Goal: Information Seeking & Learning: Learn about a topic

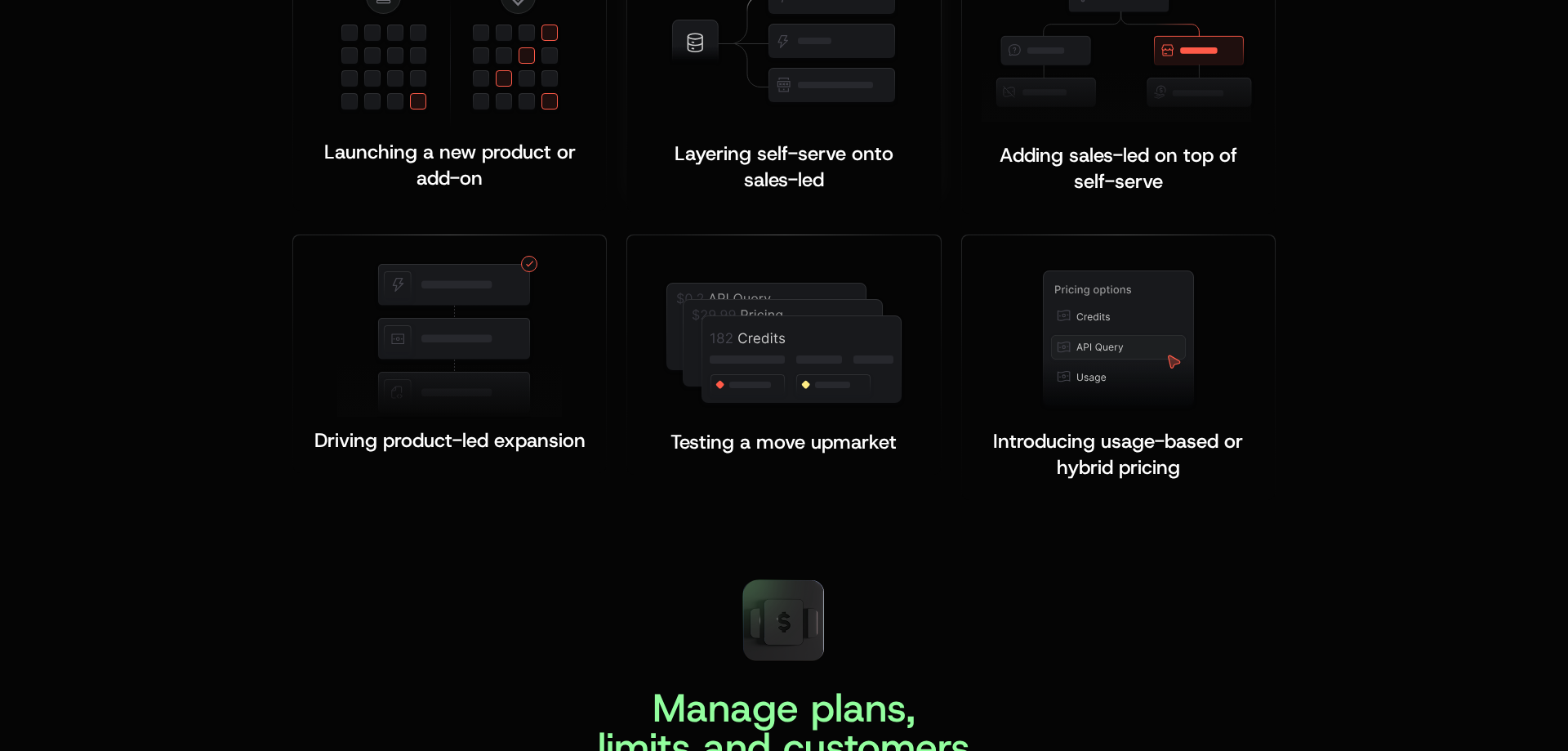
scroll to position [3333, 0]
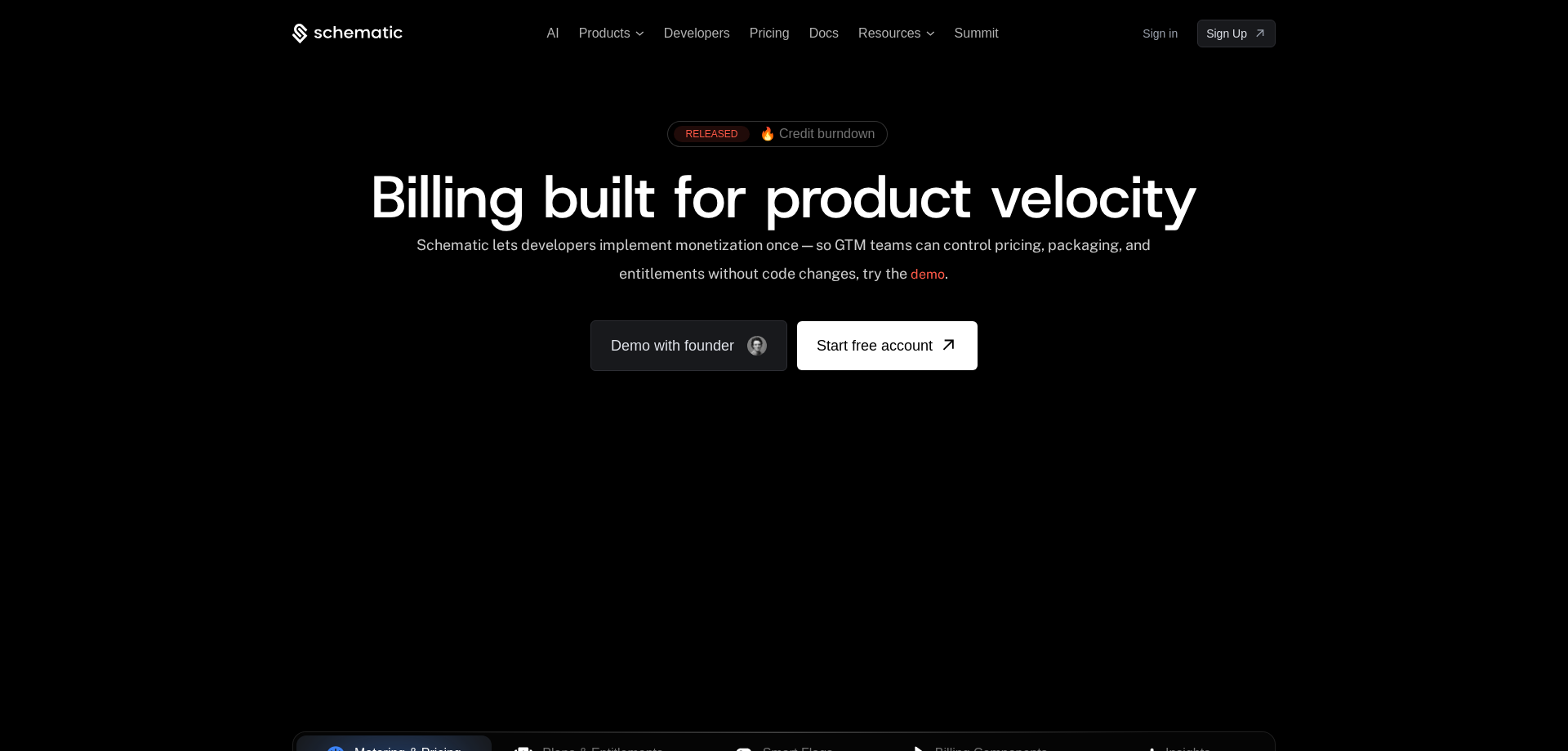
scroll to position [3333, 0]
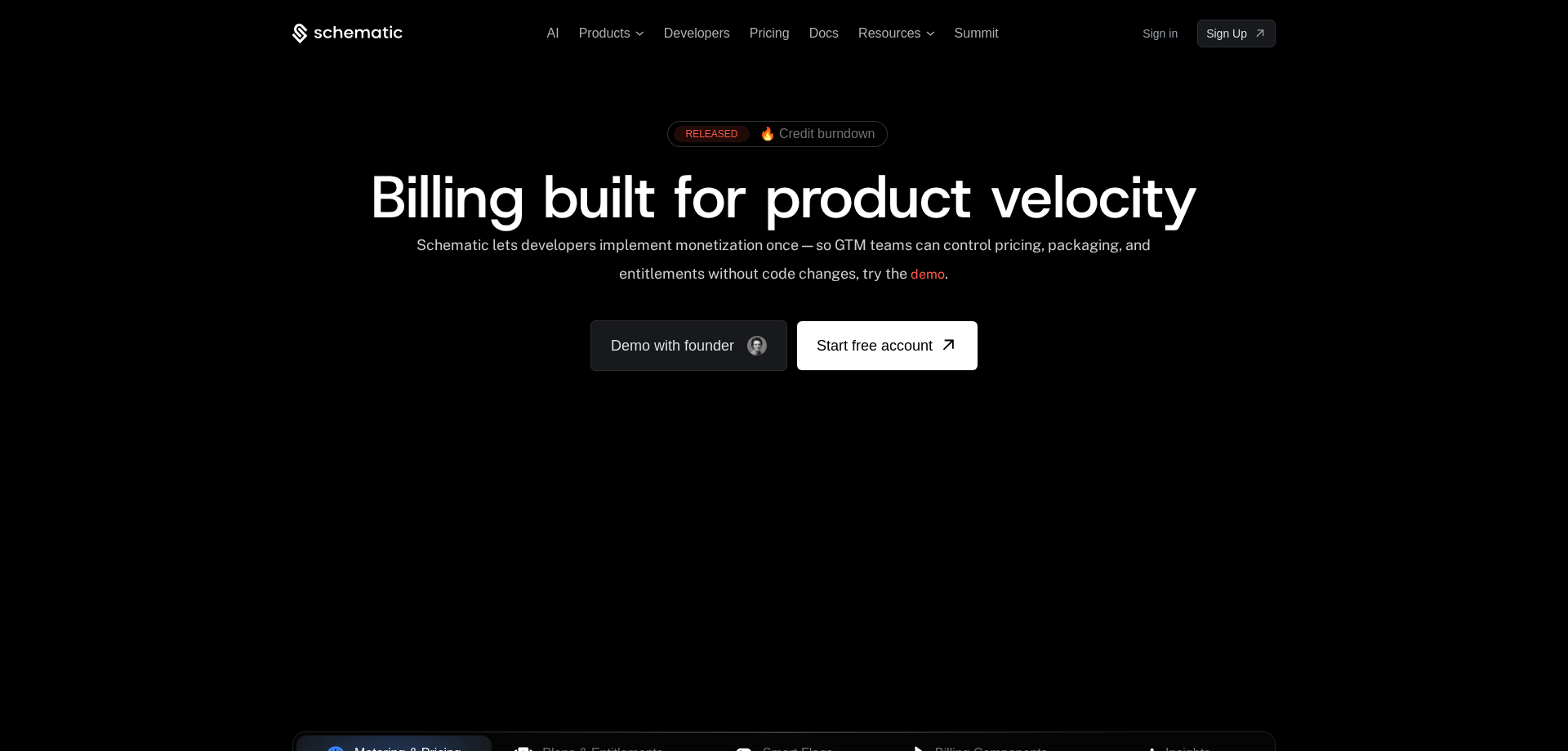
scroll to position [3333, 0]
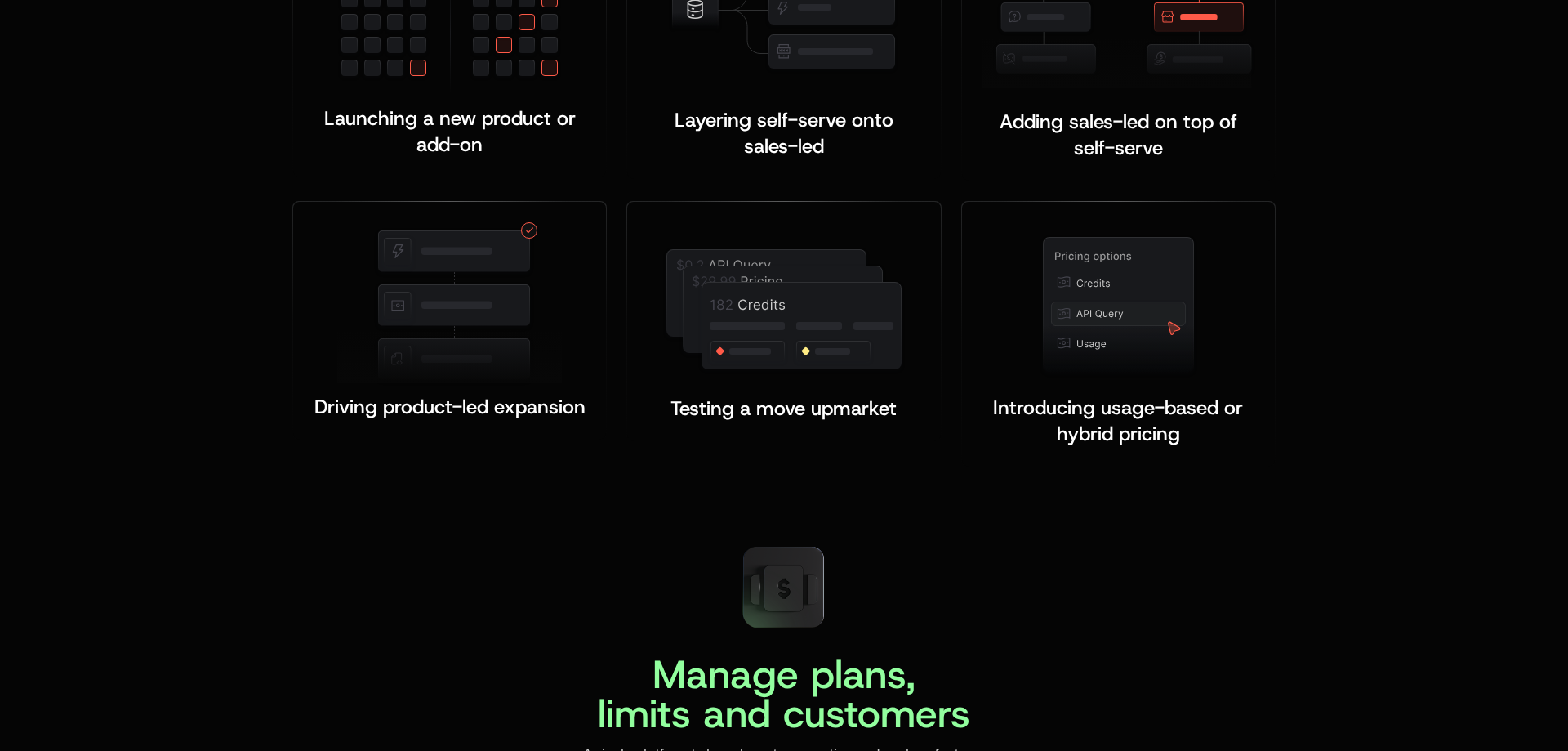
scroll to position [3333, 0]
click at [1102, 501] on div "Built for the moments that make or b reak monetization Launching a new product …" at bounding box center [784, 123] width 1568 height 819
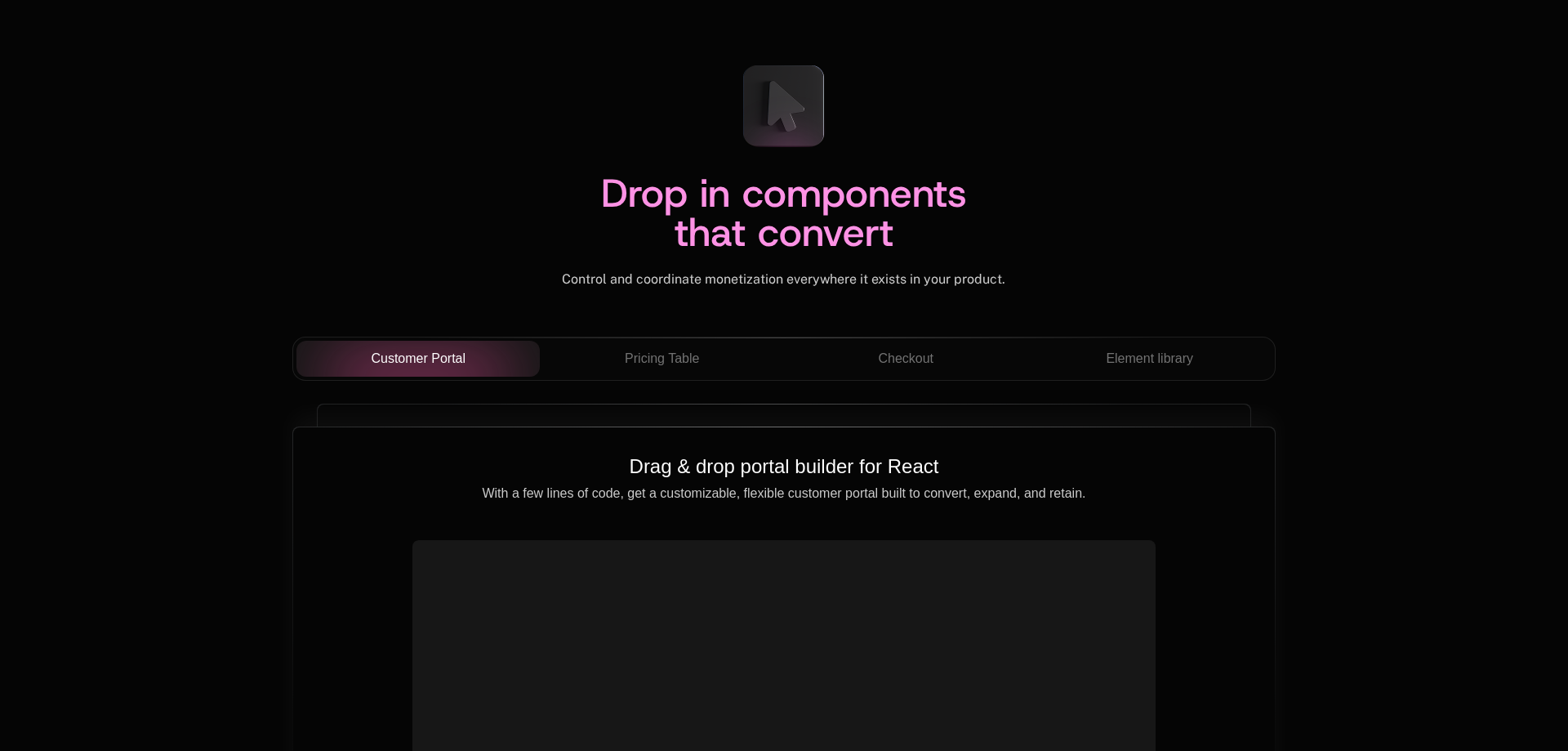
scroll to position [5415, 0]
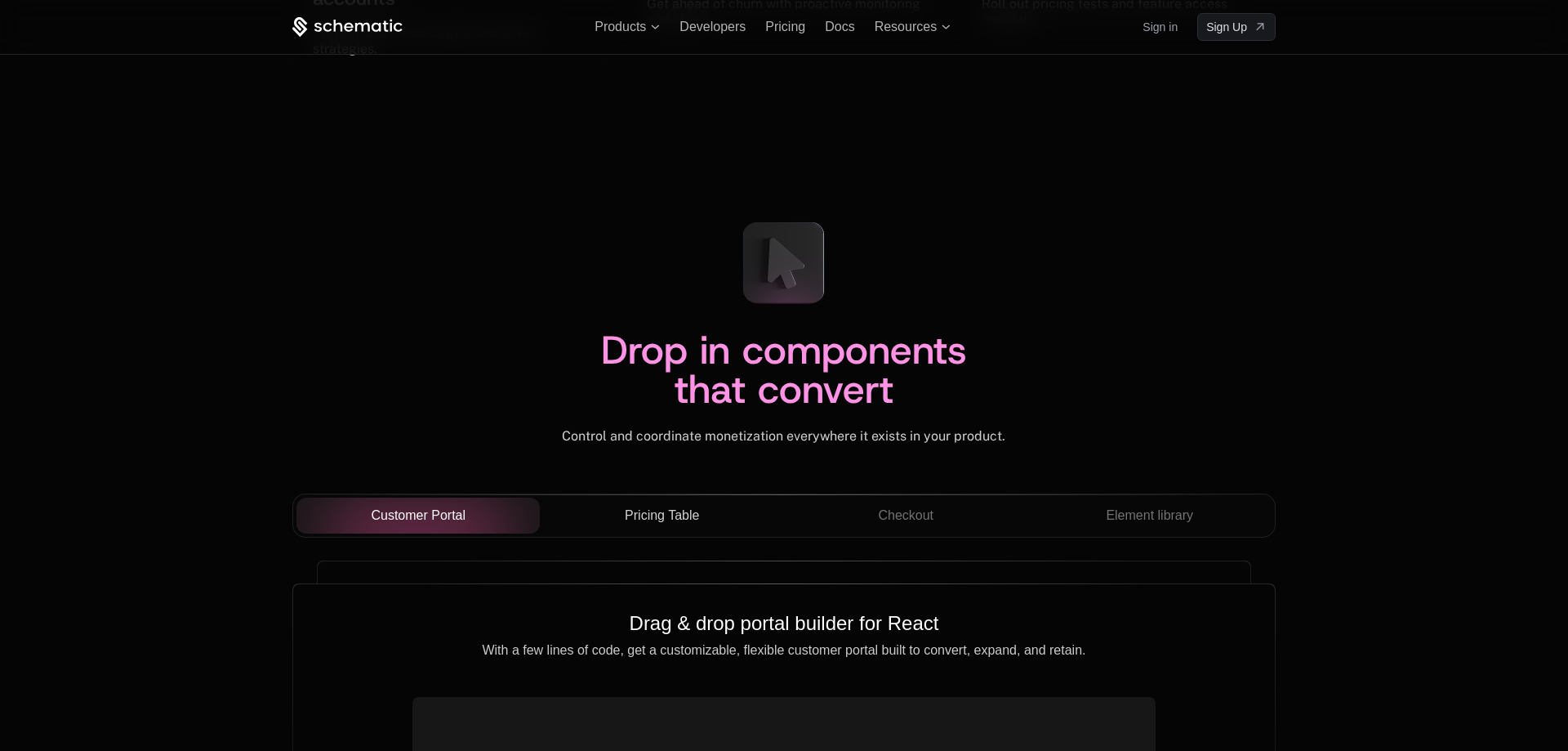
click at [656, 511] on span "Pricing Table" at bounding box center [662, 515] width 74 height 20
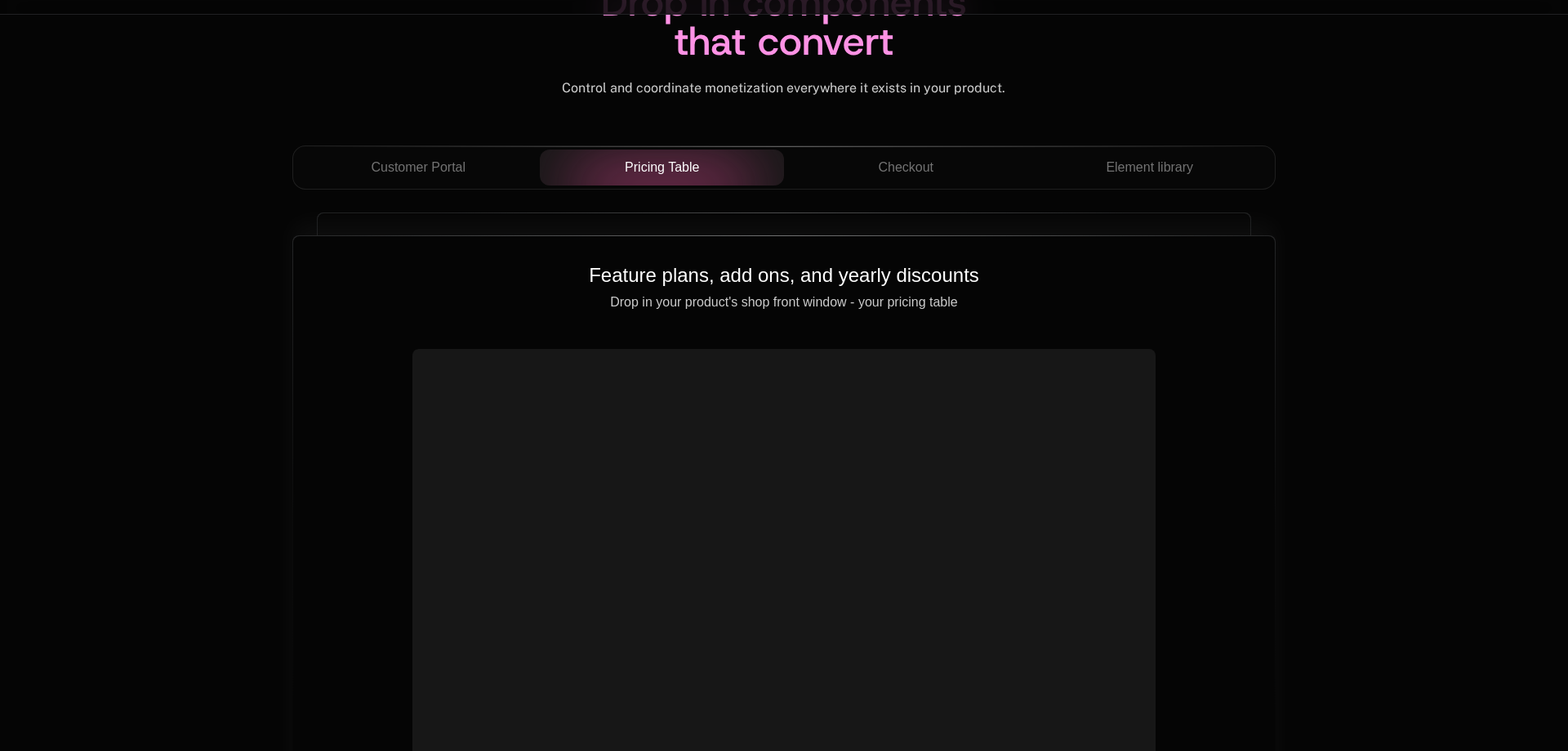
scroll to position [5749, 0]
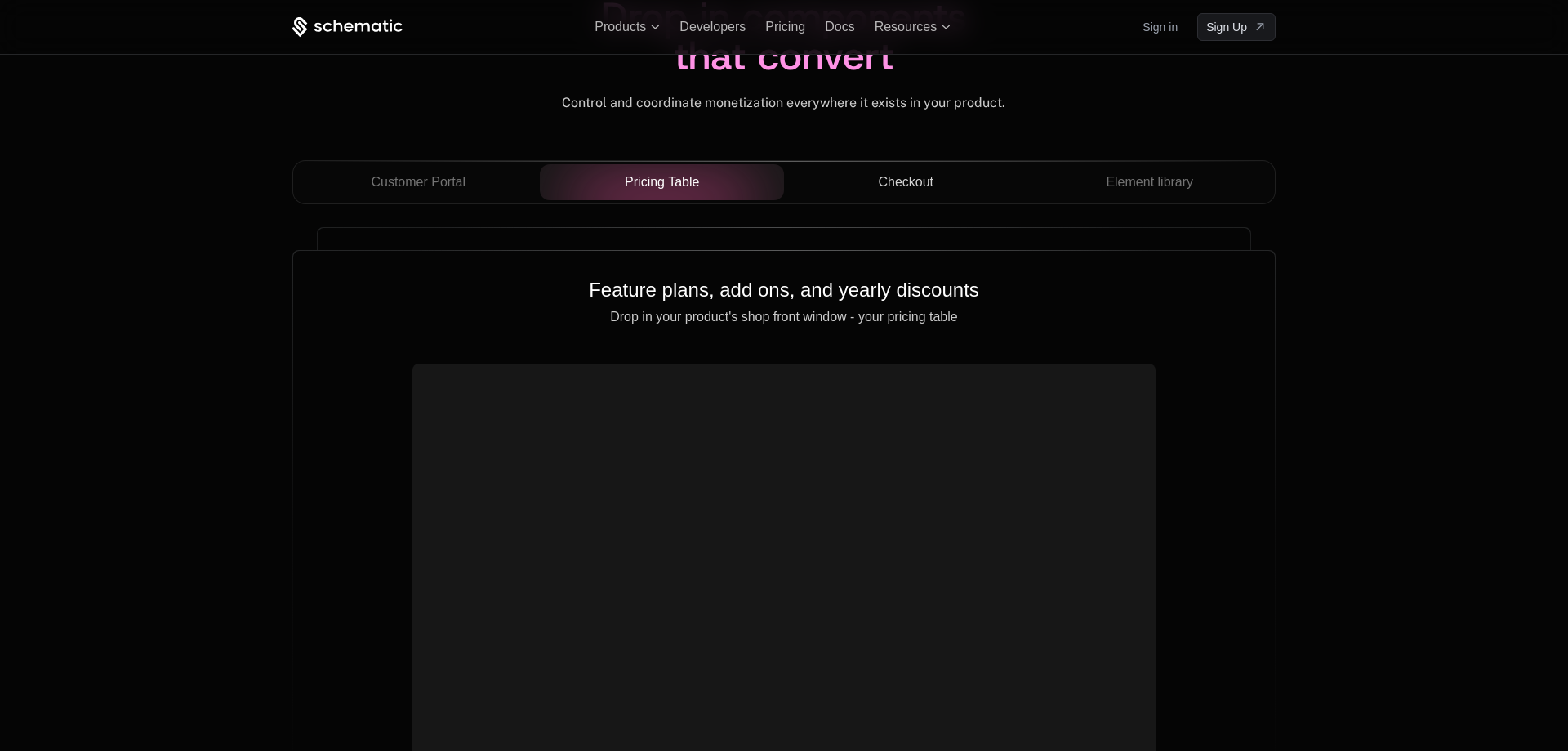
click at [895, 178] on span "Checkout" at bounding box center [906, 181] width 56 height 20
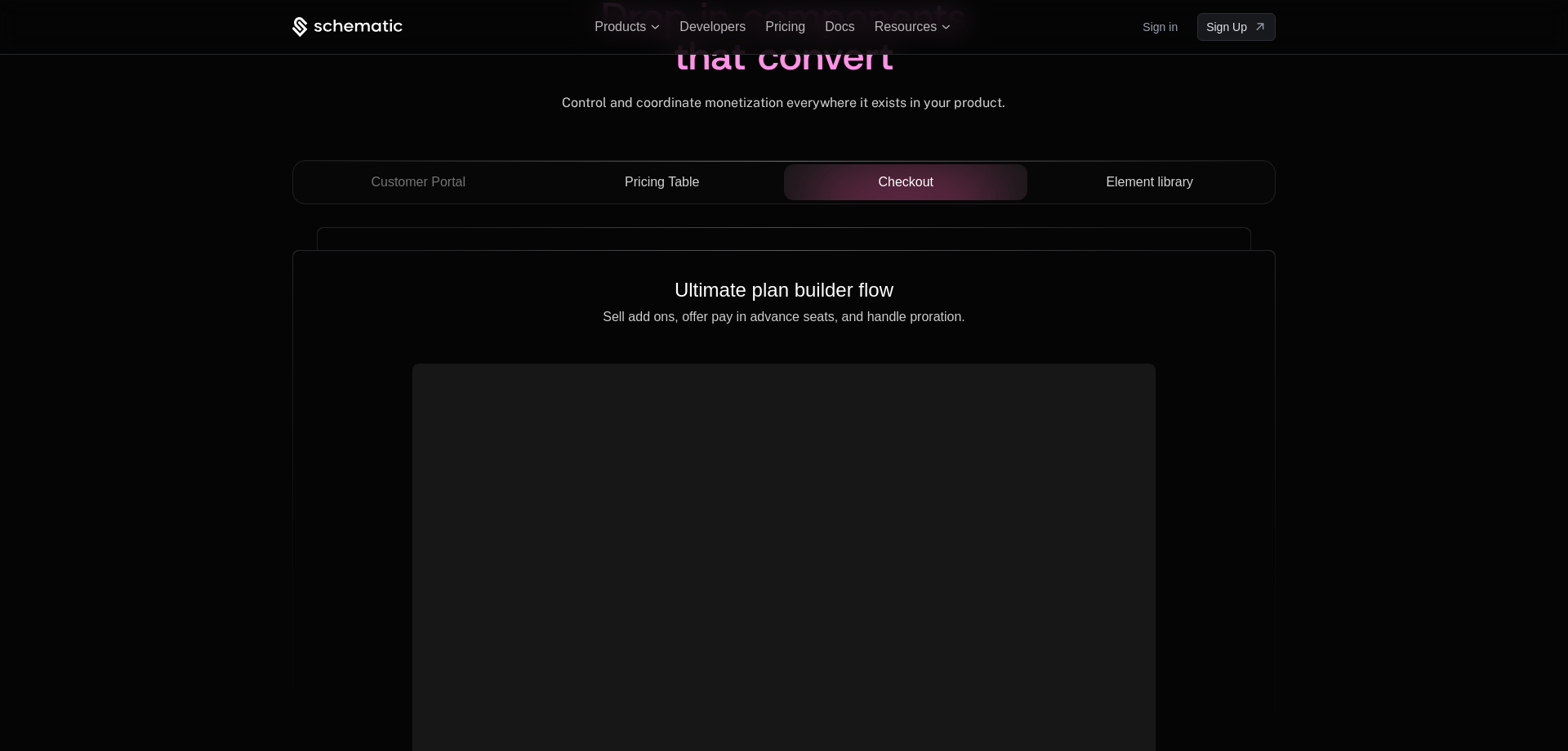
click at [1141, 185] on span "Element library" at bounding box center [1150, 181] width 87 height 20
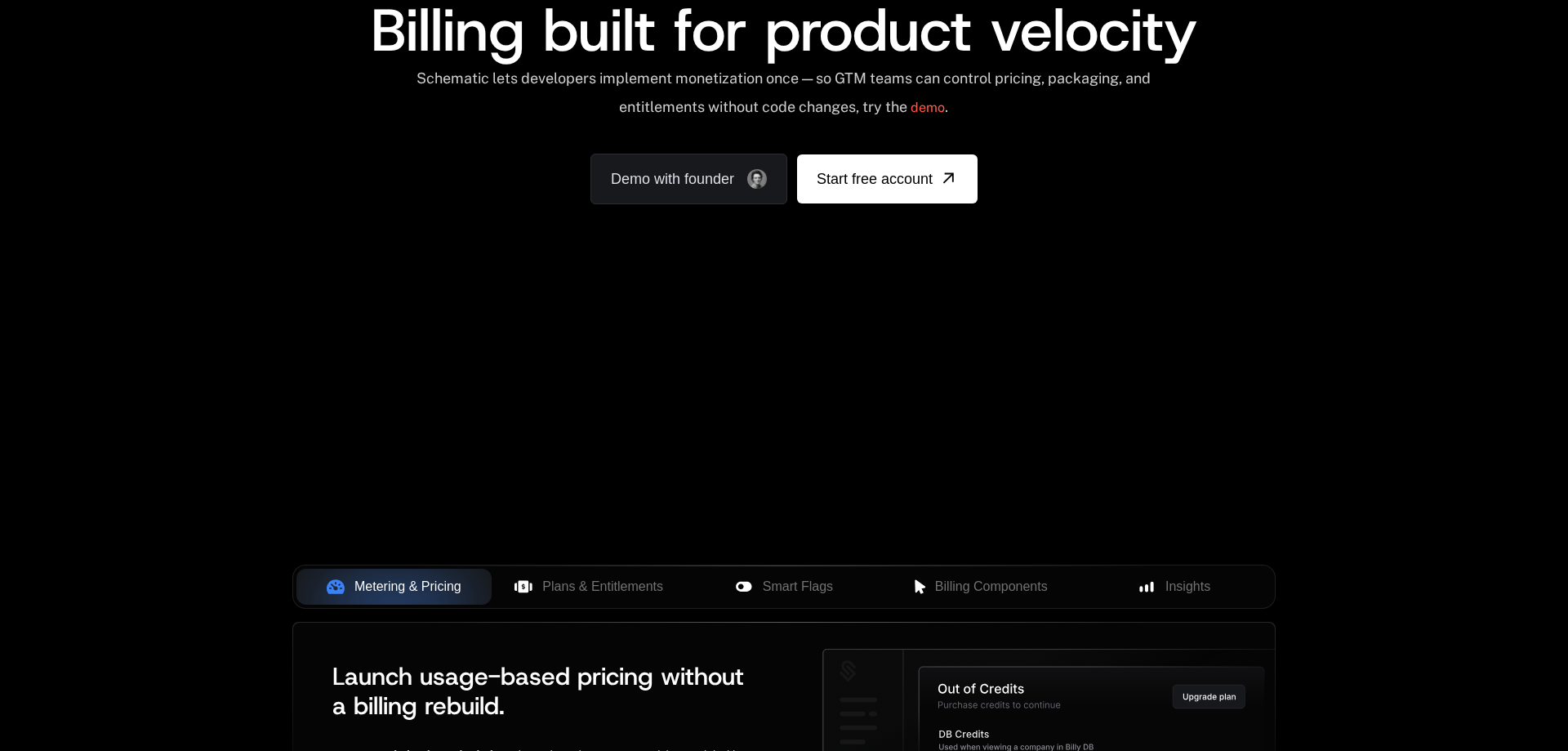
scroll to position [0, 0]
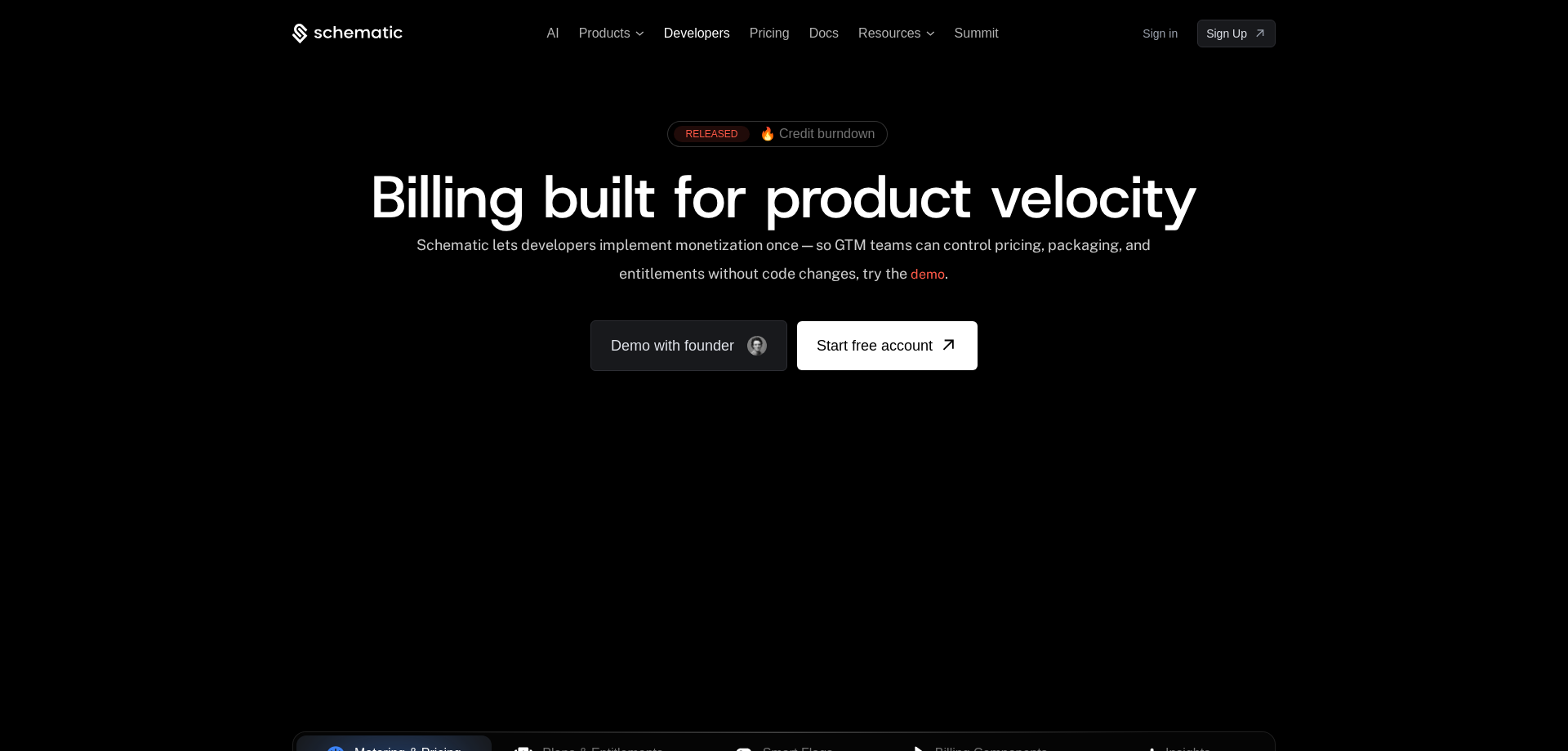
click at [705, 30] on span "Developers" at bounding box center [696, 33] width 66 height 14
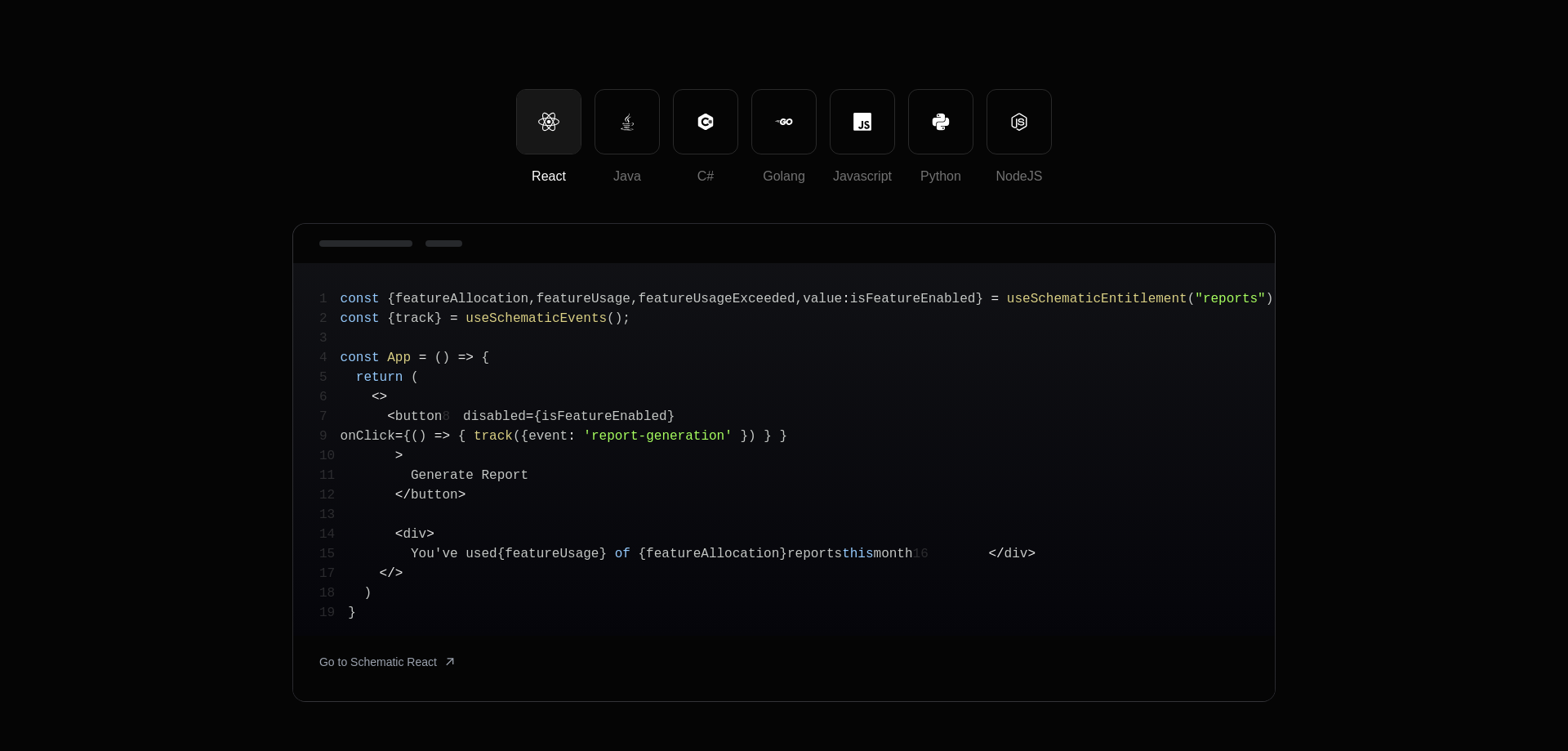
scroll to position [250, 0]
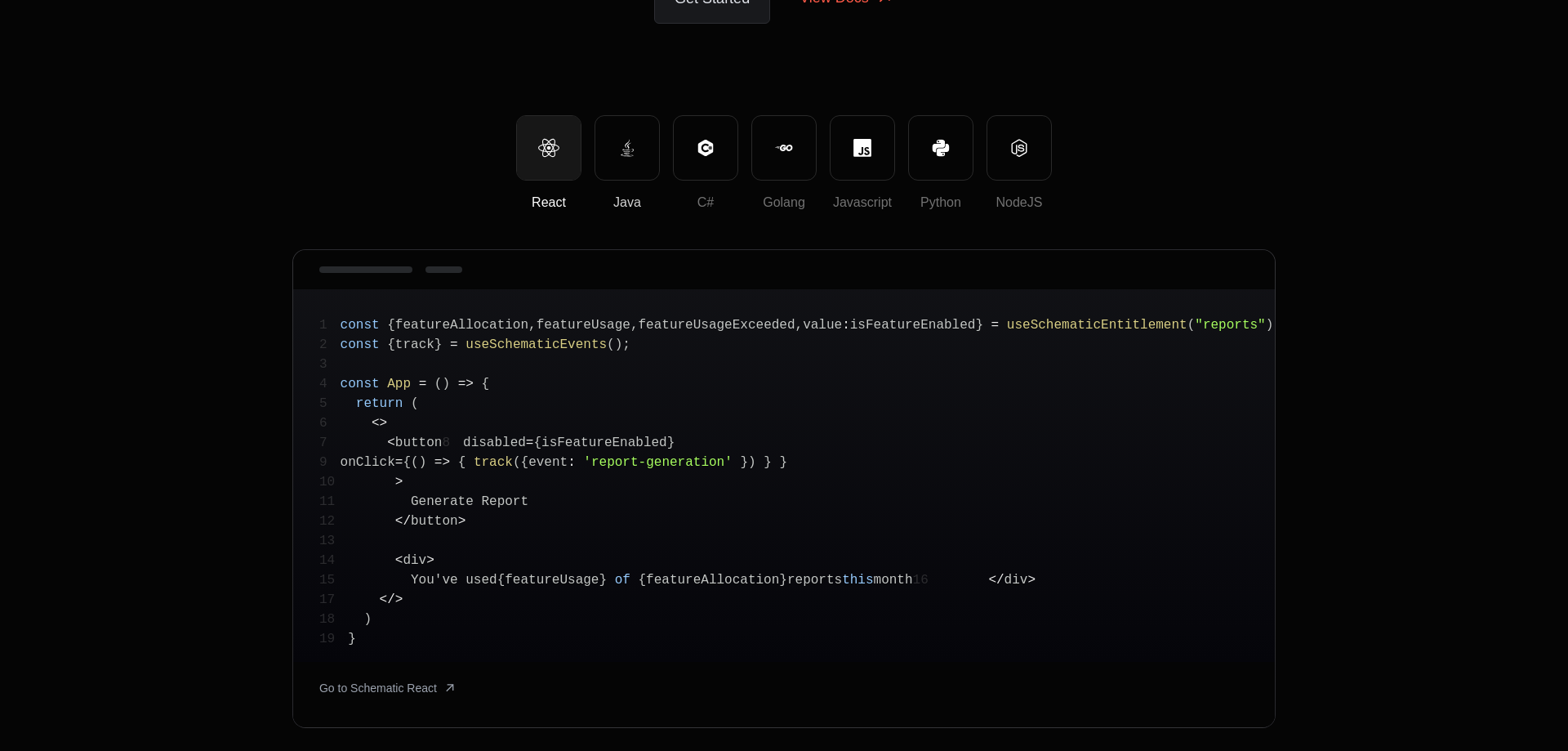
click at [639, 152] on button "Java" at bounding box center [627, 148] width 65 height 65
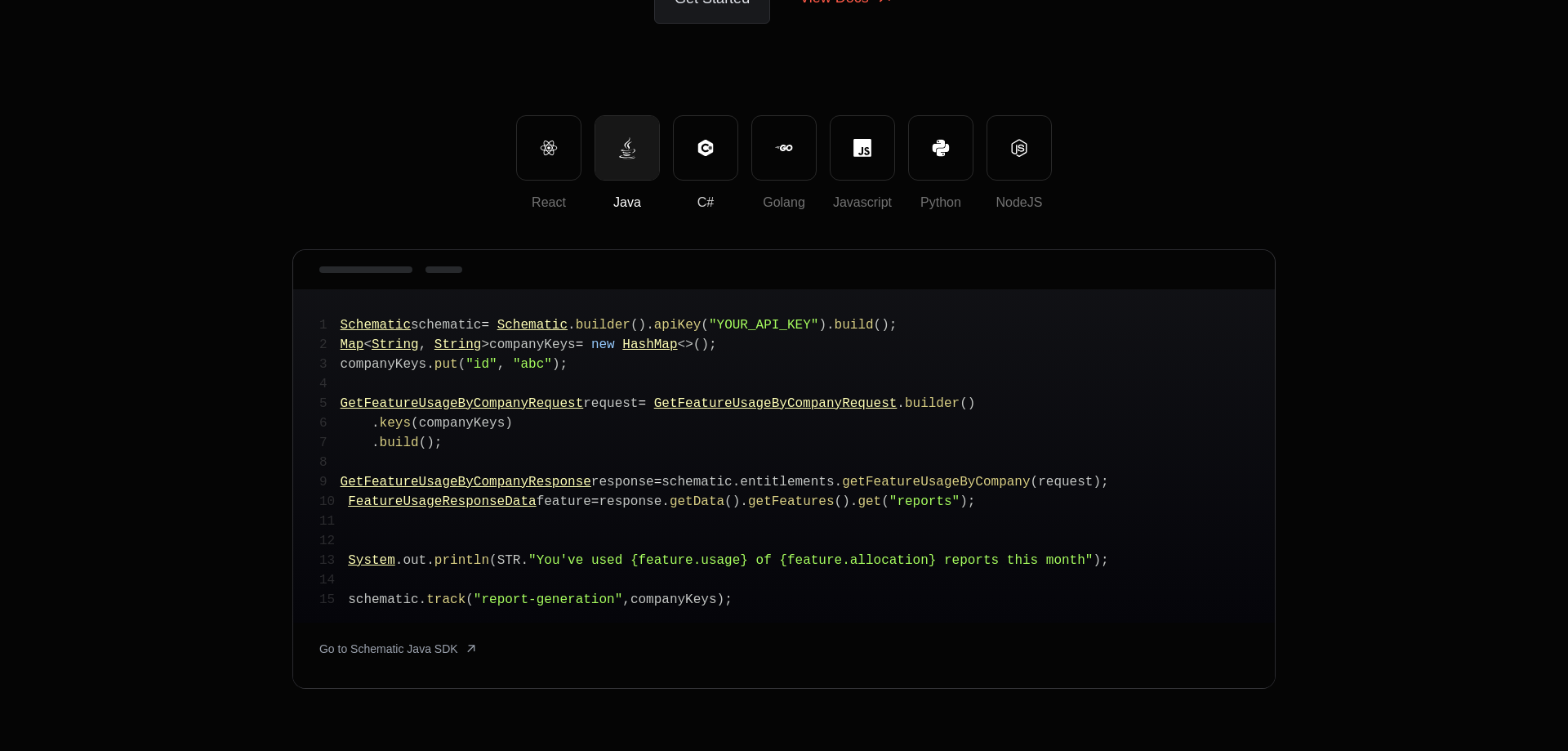
click at [708, 142] on icon at bounding box center [705, 147] width 15 height 17
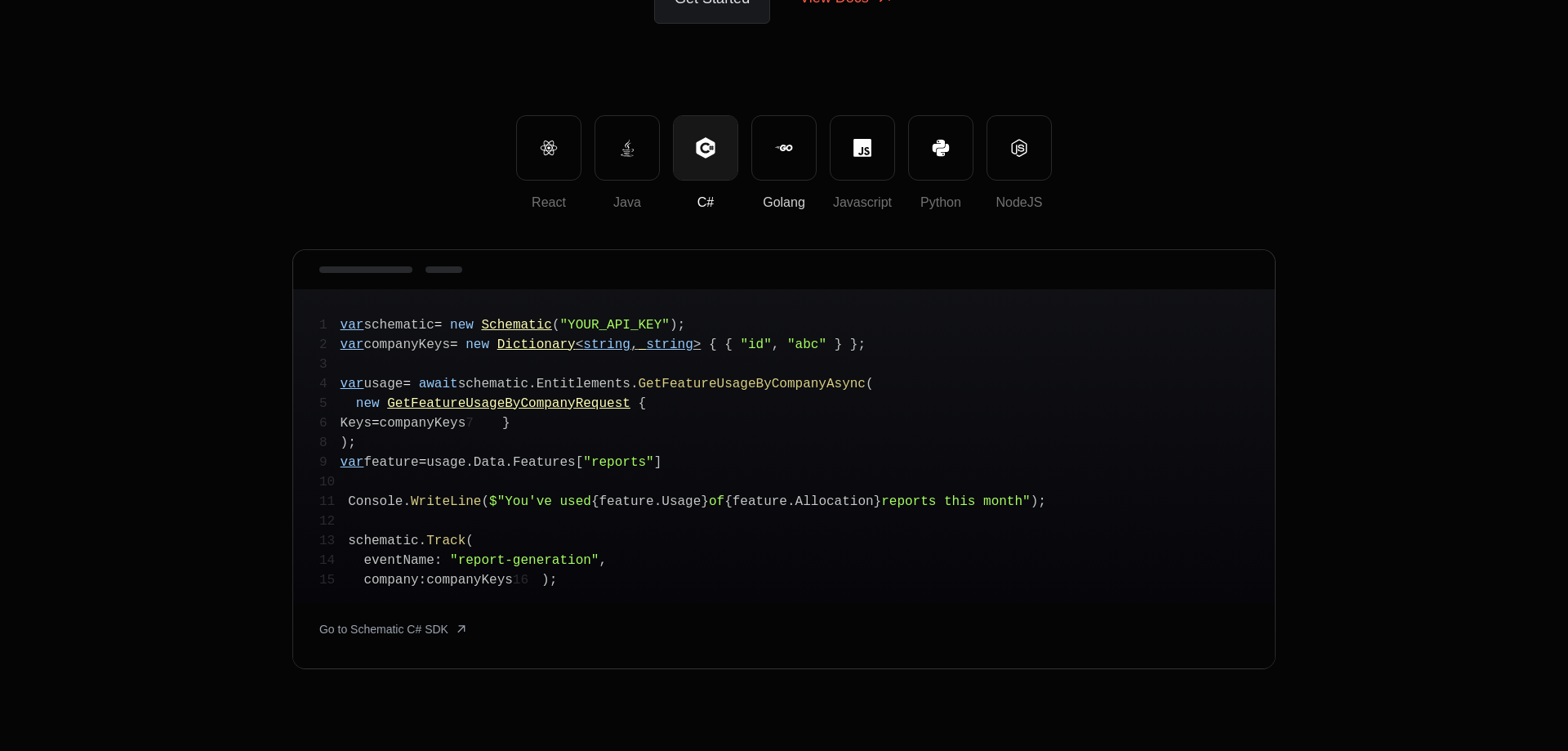
click at [758, 153] on button "Golang" at bounding box center [784, 148] width 65 height 65
click at [850, 164] on button "Javascript" at bounding box center [863, 148] width 65 height 65
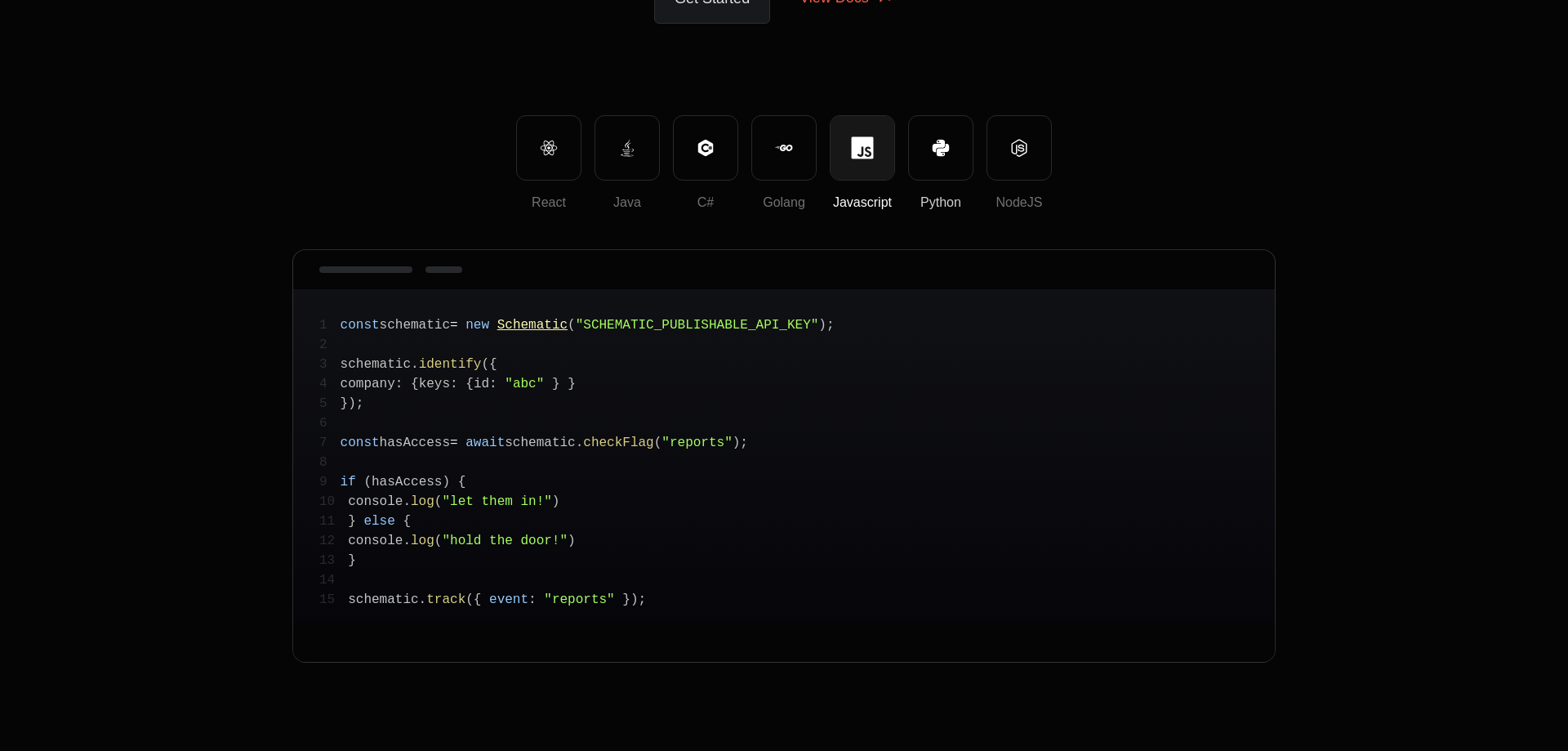
click at [939, 165] on button "Python" at bounding box center [941, 148] width 65 height 65
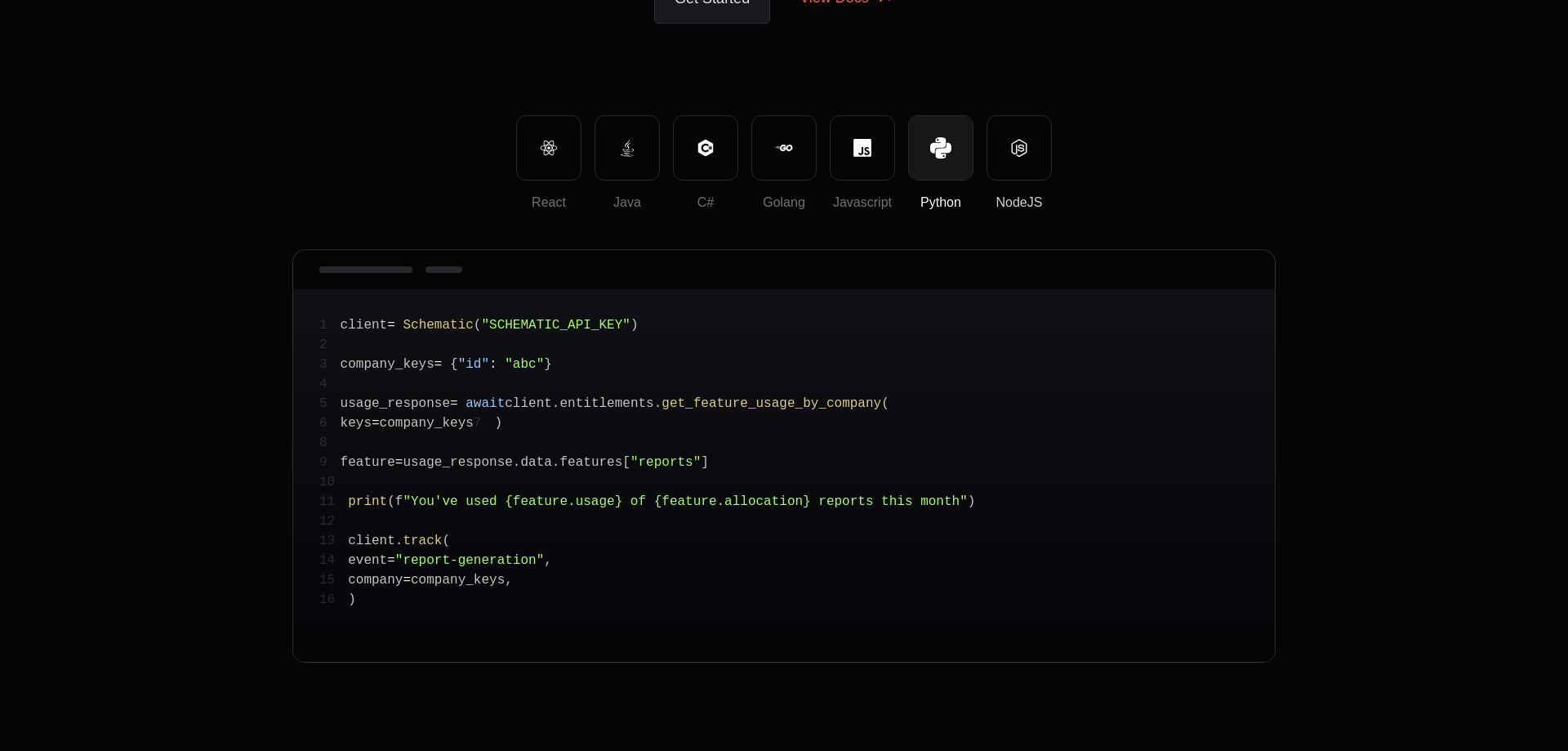
click at [1009, 171] on button "NodeJS" at bounding box center [1020, 148] width 65 height 65
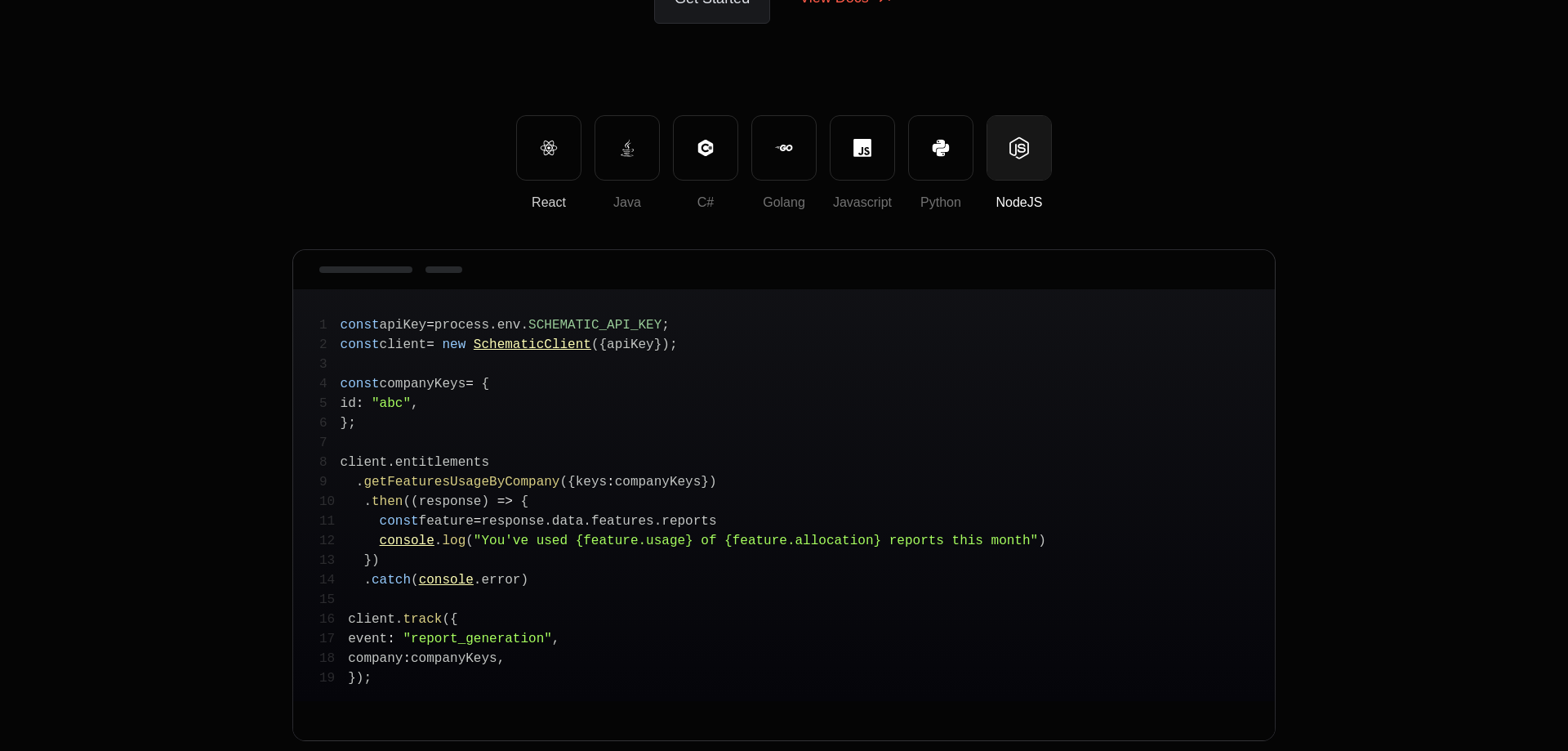
click at [562, 169] on button "React" at bounding box center [548, 148] width 65 height 65
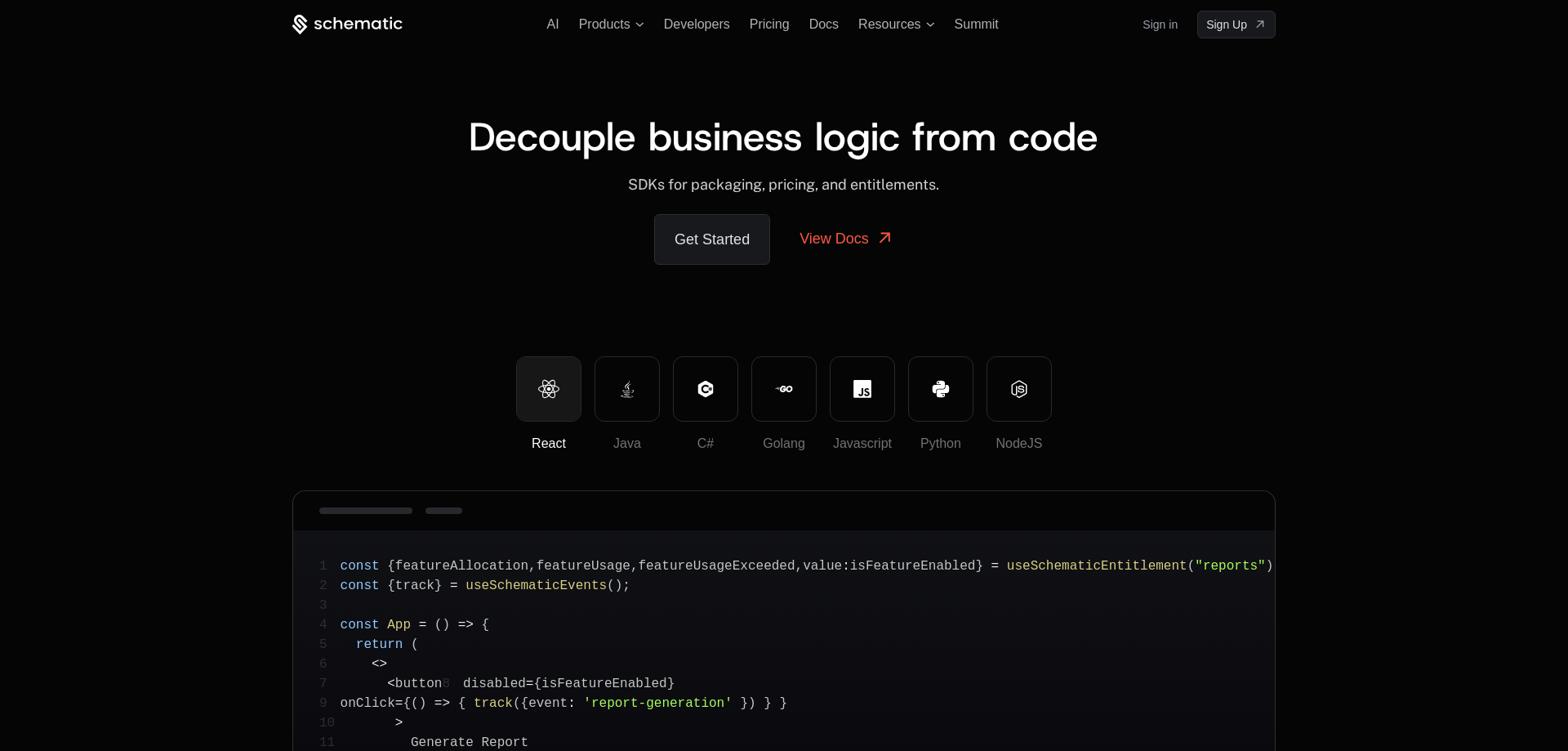
scroll to position [0, 0]
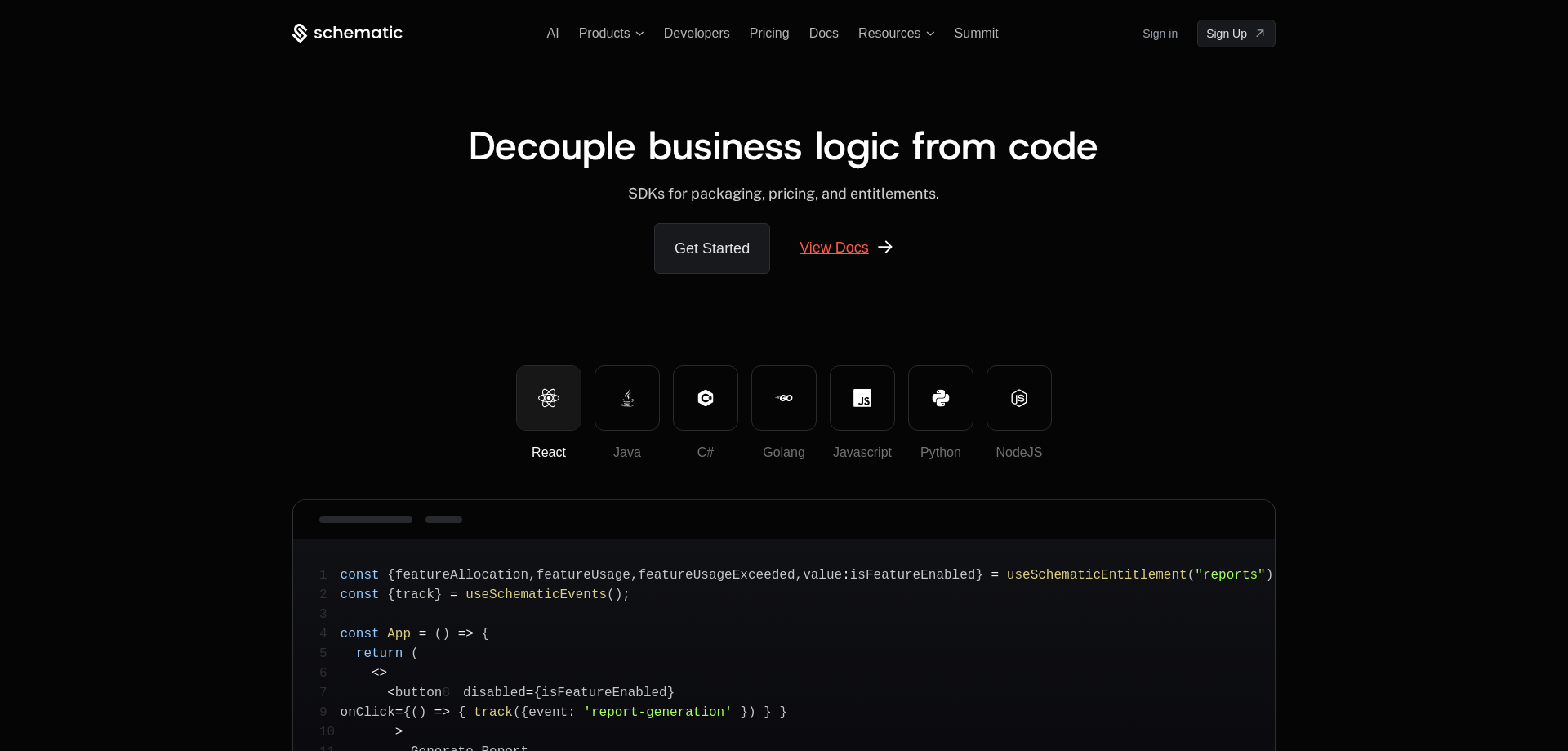
click at [833, 249] on link "View Docs" at bounding box center [847, 247] width 134 height 49
click at [1250, 360] on div "Decouple business logic from code ﻿ SDKs for packaging, pricing, and entitlemen…" at bounding box center [784, 206] width 983 height 318
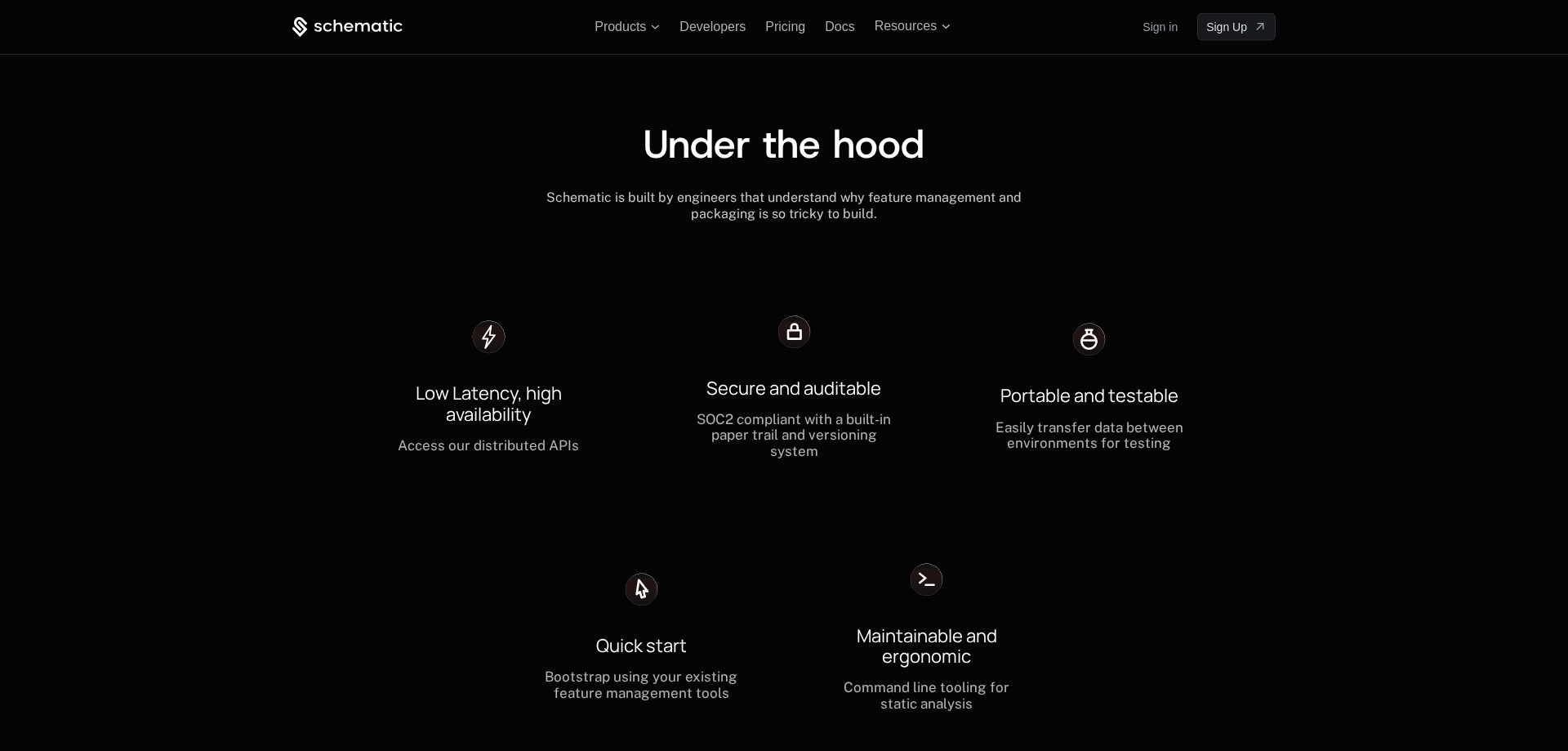
scroll to position [3916, 0]
